Goal: Task Accomplishment & Management: Complete application form

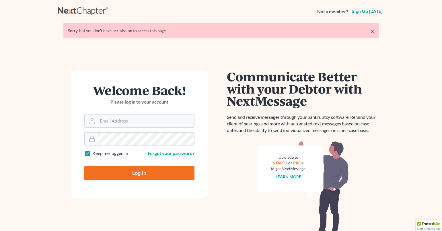
type input "seniorparalegal@themartinlawgroup.com"
click at [373, 32] on link "×" at bounding box center [372, 31] width 4 height 7
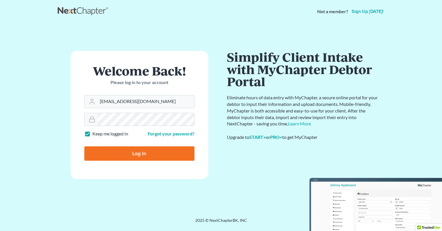
click at [138, 156] on input "Log In" at bounding box center [139, 153] width 110 height 14
type input "Thinking..."
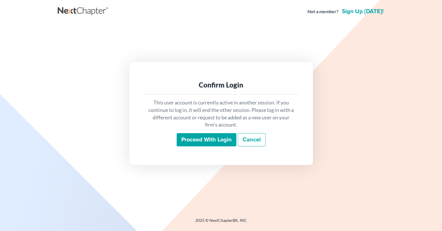
click at [196, 137] on input "Proceed with login" at bounding box center [207, 139] width 60 height 13
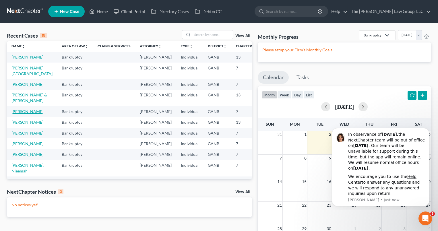
click at [15, 114] on link "Franklin, Gerta" at bounding box center [27, 111] width 32 height 5
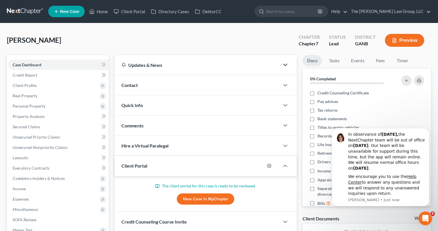
click at [287, 64] on polyline "button" at bounding box center [284, 65] width 3 height 2
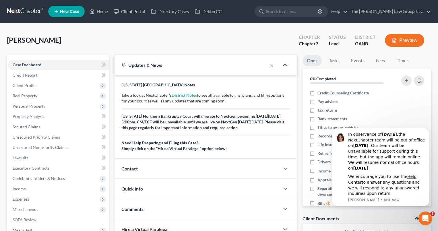
click at [284, 65] on polyline "button" at bounding box center [284, 65] width 3 height 2
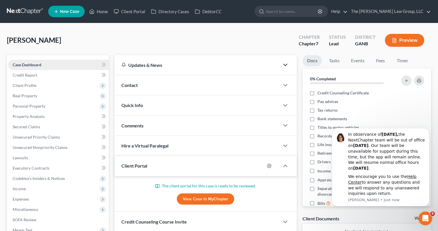
click at [31, 65] on span "Case Dashboard" at bounding box center [27, 64] width 29 height 5
click at [29, 74] on span "Credit Report" at bounding box center [25, 75] width 25 height 5
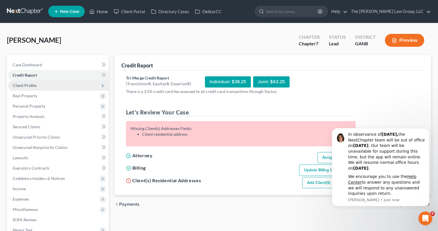
click at [25, 85] on span "Client Profile" at bounding box center [25, 85] width 24 height 5
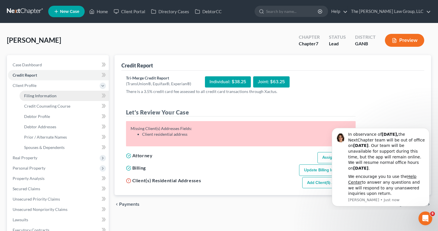
click at [27, 95] on span "Filing Information" at bounding box center [40, 95] width 32 height 5
select select "1"
select select "0"
select select "10"
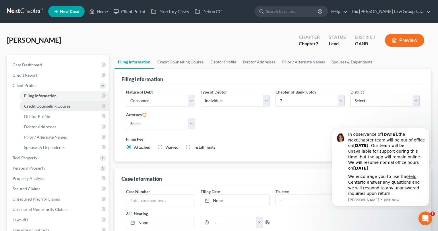
click at [26, 107] on span "Credit Counseling Course" at bounding box center [47, 106] width 46 height 5
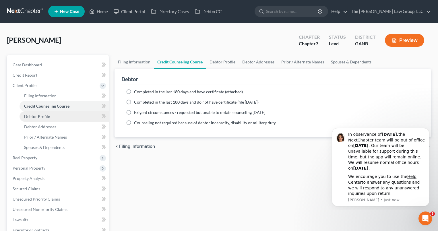
click at [25, 117] on span "Debtor Profile" at bounding box center [37, 116] width 26 height 5
select select "0"
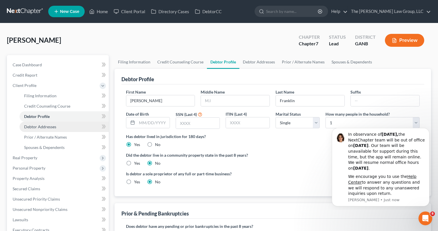
click at [24, 127] on span "Debtor Addresses" at bounding box center [40, 126] width 32 height 5
select select "0"
